Goal: Transaction & Acquisition: Purchase product/service

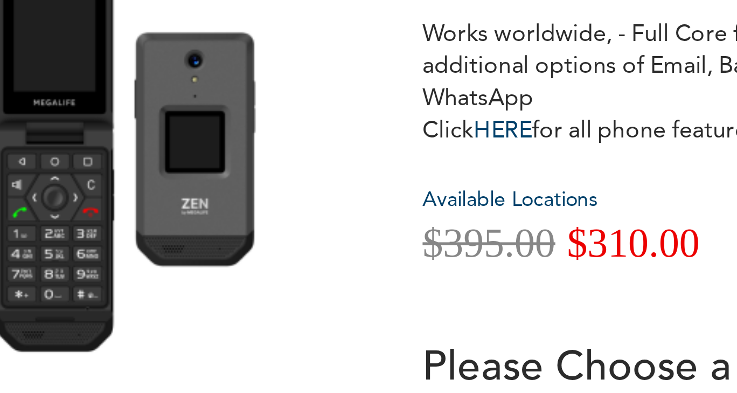
scroll to position [1, 0]
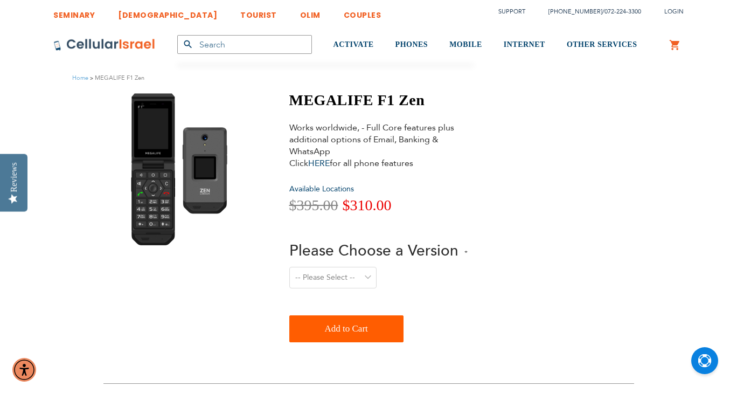
click at [352, 268] on select "-- Please Select -- Level 1. Filtered Email only Level 2. Email + Banking Level…" at bounding box center [332, 278] width 87 height 22
click at [352, 266] on div "Please Choose a Version -- Please Select -- Level 1. Filtered Email only Level …" at bounding box center [378, 271] width 178 height 62
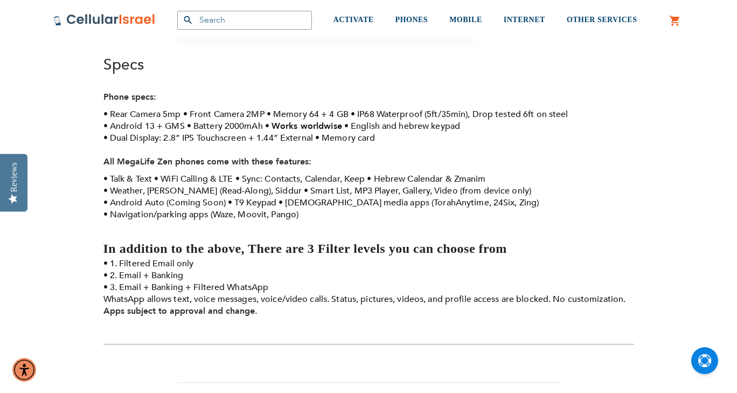
scroll to position [341, 0]
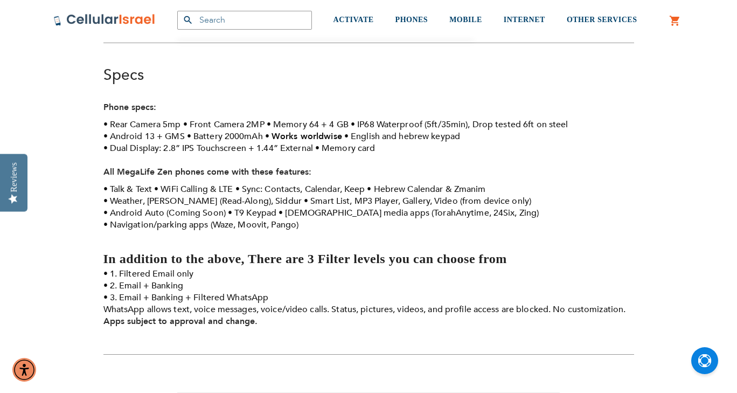
click at [143, 137] on li "Android 13 + GMS" at bounding box center [143, 136] width 81 height 12
click at [154, 138] on li "Android 13 + GMS" at bounding box center [143, 136] width 81 height 12
click at [151, 137] on li "Android 13 + GMS" at bounding box center [143, 136] width 81 height 12
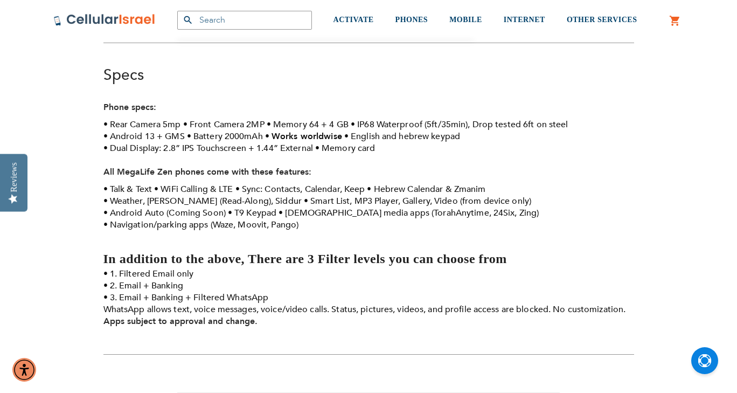
click at [151, 137] on li "Android 13 + GMS" at bounding box center [143, 136] width 81 height 12
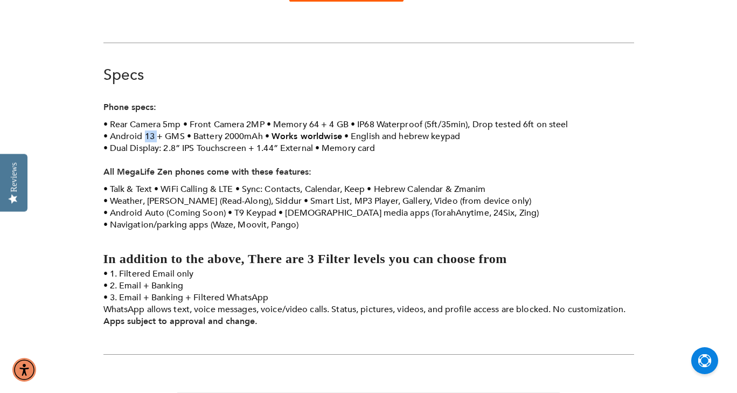
scroll to position [0, 0]
